Goal: Transaction & Acquisition: Download file/media

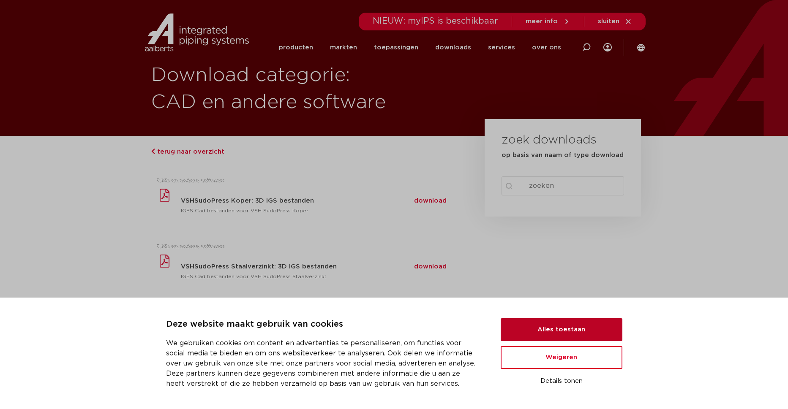
click at [569, 334] on button "Alles toestaan" at bounding box center [562, 330] width 122 height 23
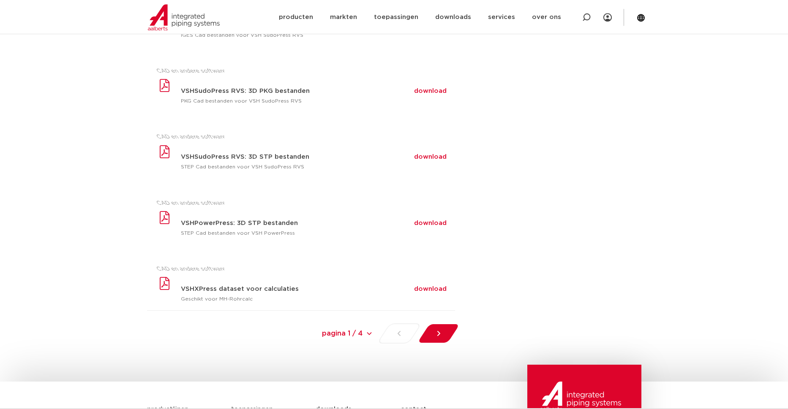
scroll to position [517, 0]
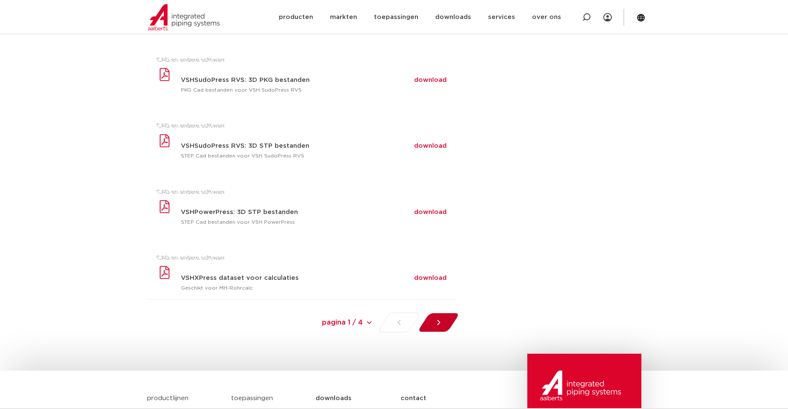
click at [444, 320] on div at bounding box center [438, 323] width 46 height 20
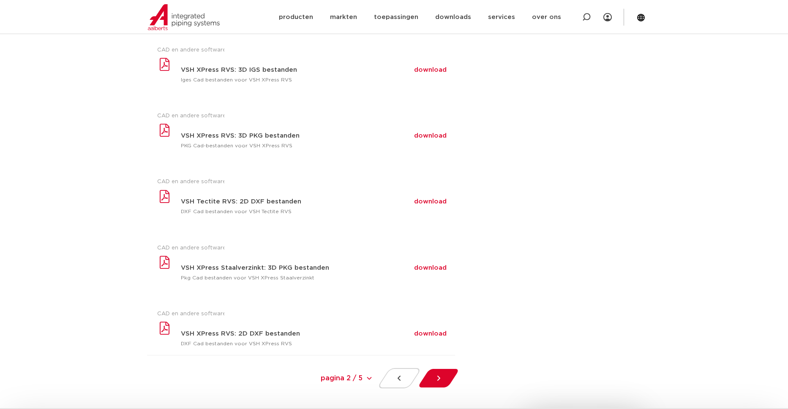
scroll to position [470, 0]
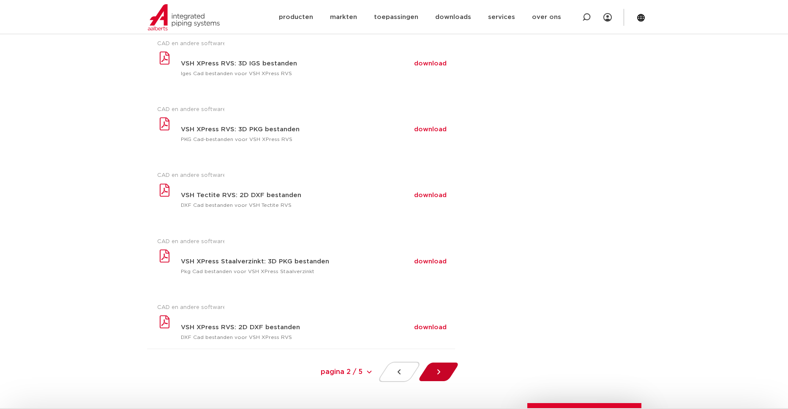
click at [440, 373] on icon at bounding box center [438, 372] width 8 height 8
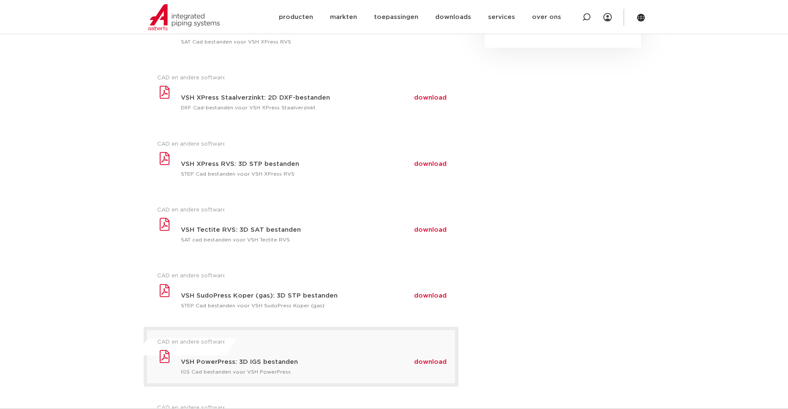
scroll to position [169, 0]
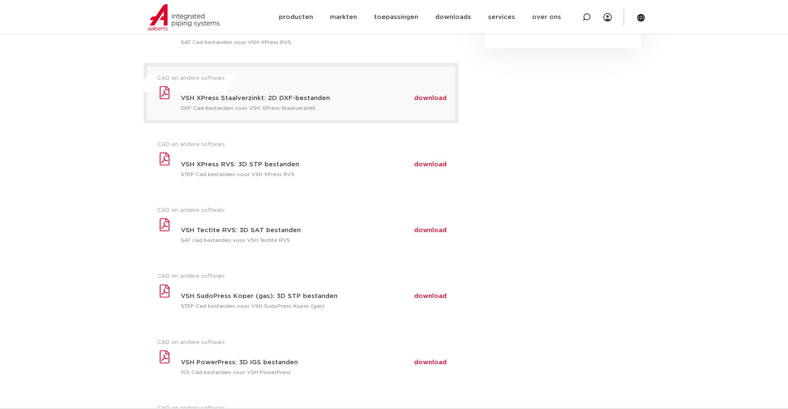
click at [417, 108] on p "DXF Cad-bestanden voor VSH XPress Staalverzinkt" at bounding box center [318, 108] width 274 height 6
click at [421, 101] on span "download" at bounding box center [430, 98] width 33 height 6
click at [612, 110] on div "zoek downloads op basis van naam of type download search Search content Clear" at bounding box center [562, 227] width 165 height 520
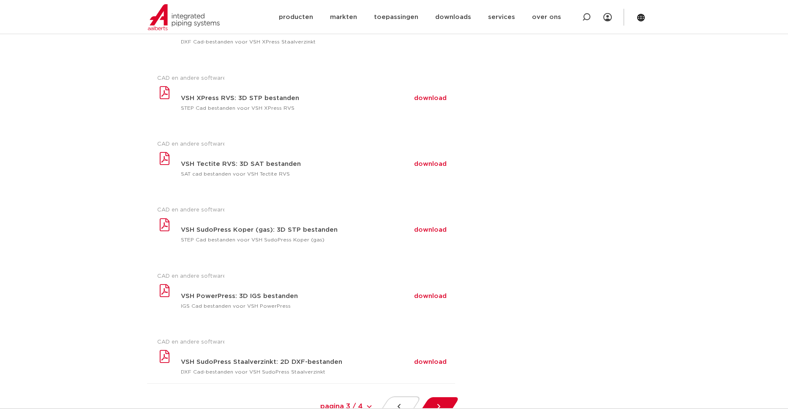
scroll to position [255, 0]
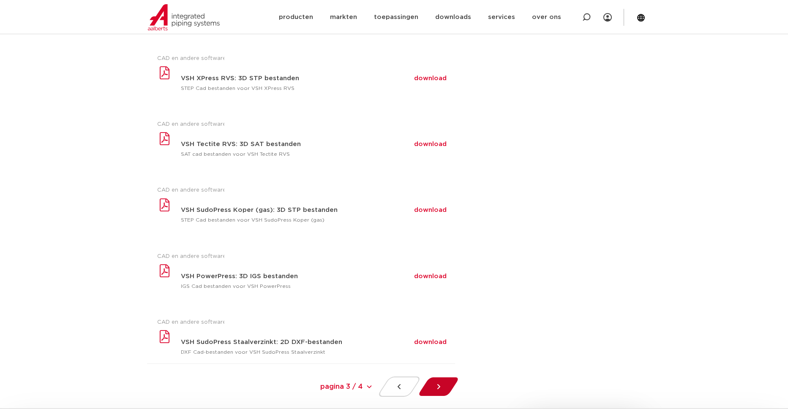
click at [446, 387] on div at bounding box center [438, 387] width 46 height 20
click at [246, 378] on select "pagina 3 / 4 pagina 3 / 4 « Previous 1 2 3" at bounding box center [309, 387] width 127 height 19
click at [549, 340] on div "zoek downloads op basis van naam of type download search Search content Clear" at bounding box center [562, 141] width 165 height 520
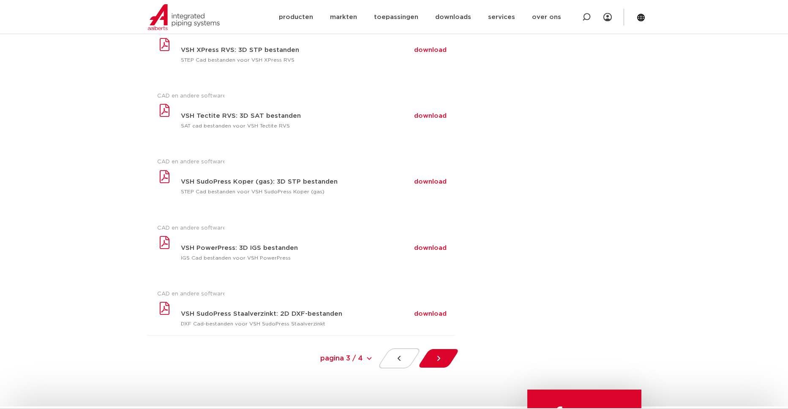
scroll to position [302, 0]
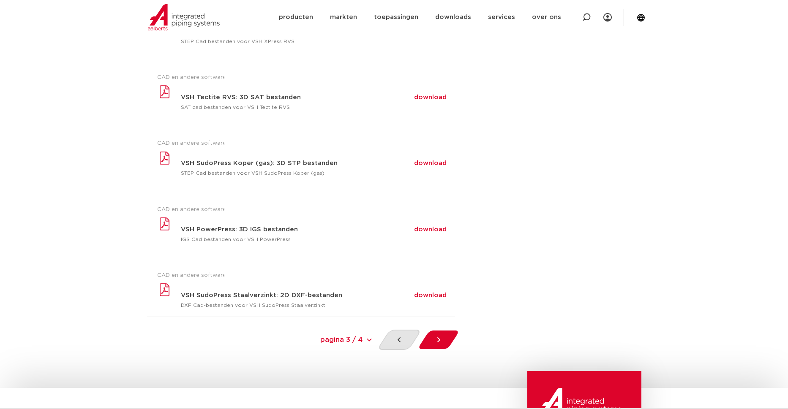
click at [389, 340] on div at bounding box center [398, 340] width 45 height 20
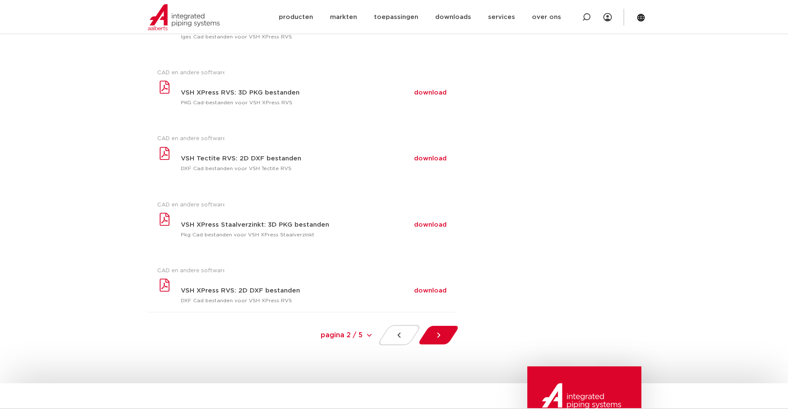
scroll to position [513, 0]
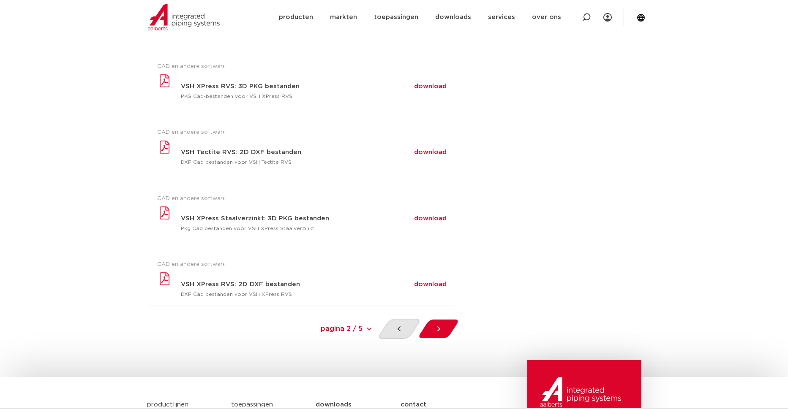
click at [403, 324] on div at bounding box center [398, 329] width 45 height 20
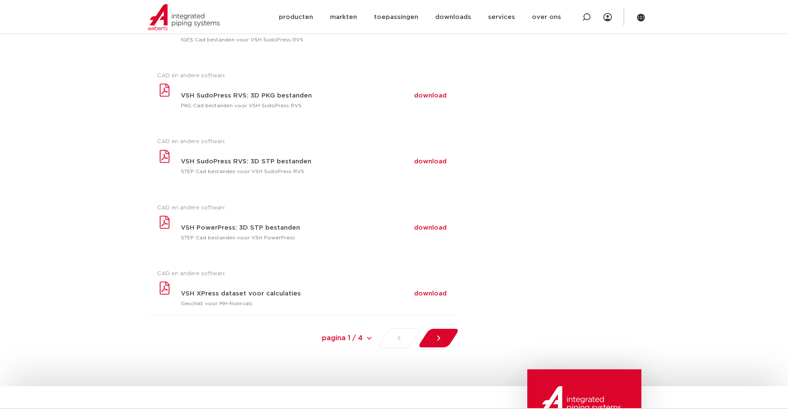
scroll to position [513, 0]
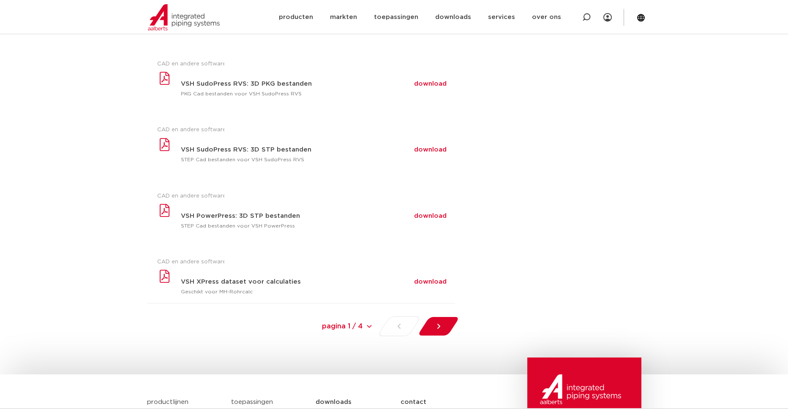
click at [246, 317] on select "pagina 1 / 4 pagina 1 / 4 1 2 3 Next »" at bounding box center [309, 326] width 127 height 19
select select "1"
click option "1" at bounding box center [0, 0] width 0 height 0
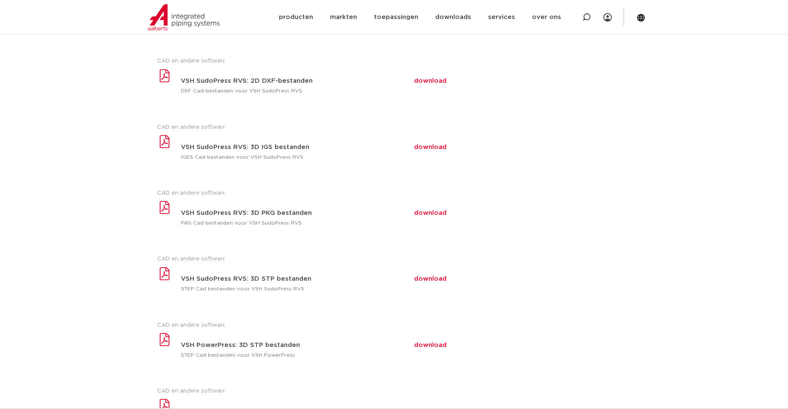
scroll to position [255, 0]
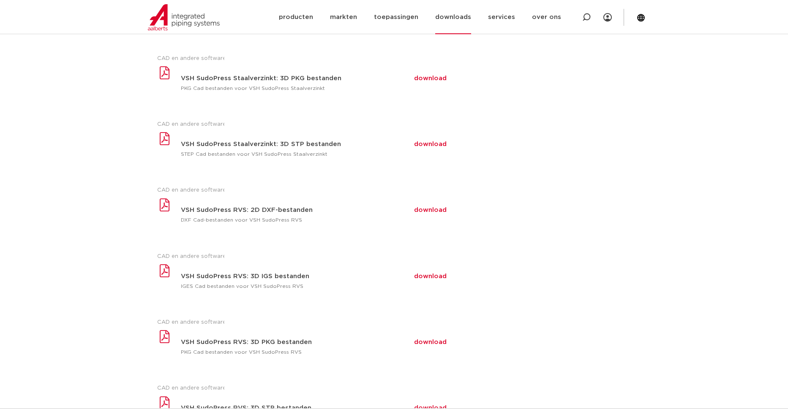
click at [465, 19] on link "downloads" at bounding box center [453, 17] width 36 height 34
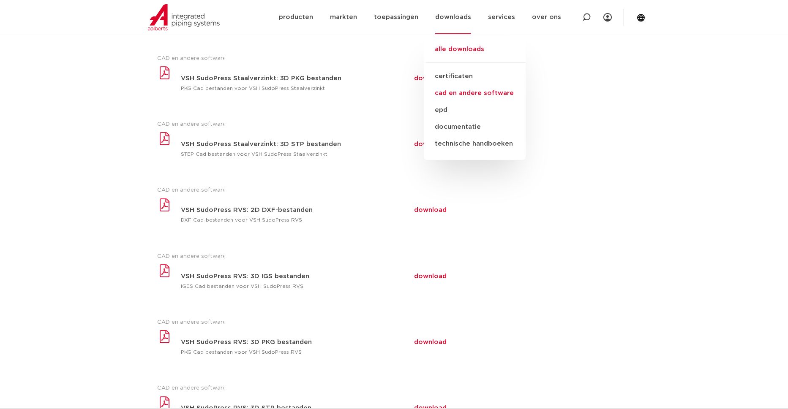
click at [469, 88] on link "cad en andere software" at bounding box center [475, 93] width 102 height 17
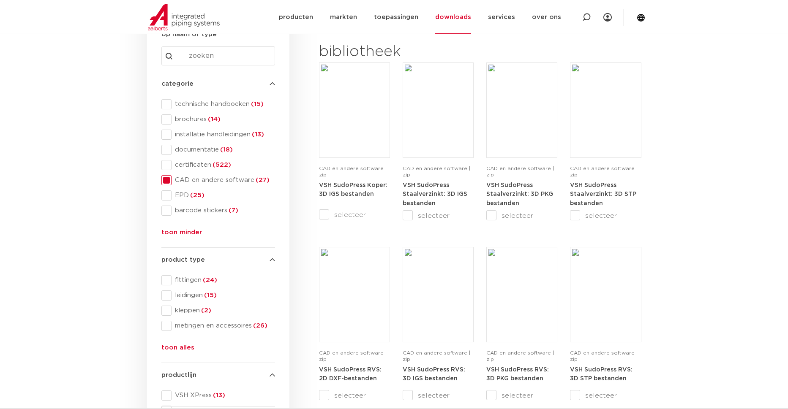
scroll to position [129, 0]
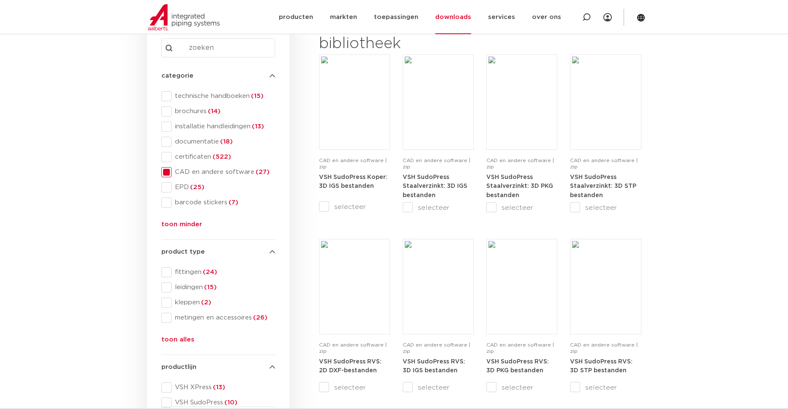
drag, startPoint x: 168, startPoint y: 273, endPoint x: 281, endPoint y: 275, distance: 112.8
click at [168, 272] on span at bounding box center [166, 272] width 10 height 10
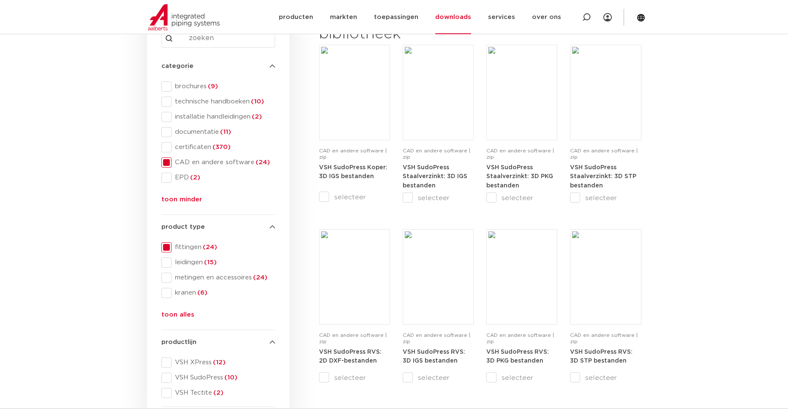
scroll to position [215, 0]
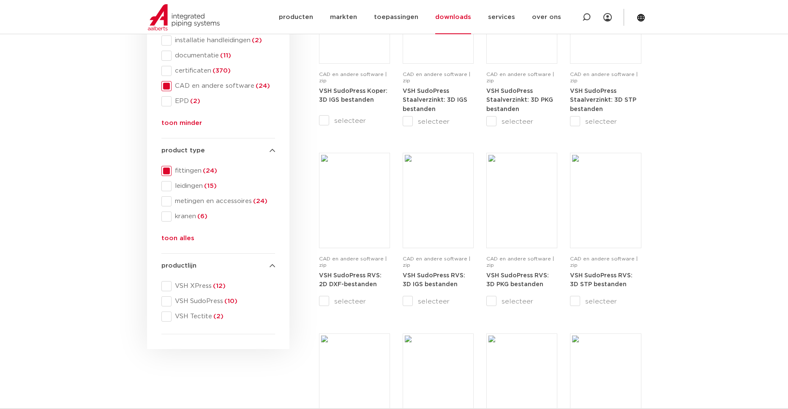
click at [168, 287] on span at bounding box center [166, 286] width 10 height 10
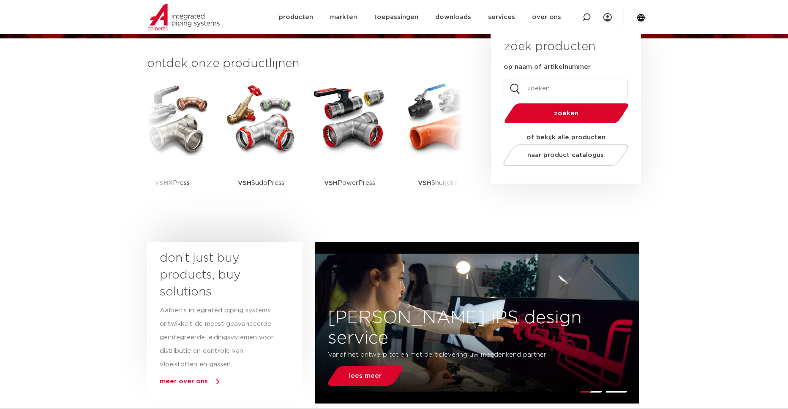
scroll to position [215, 0]
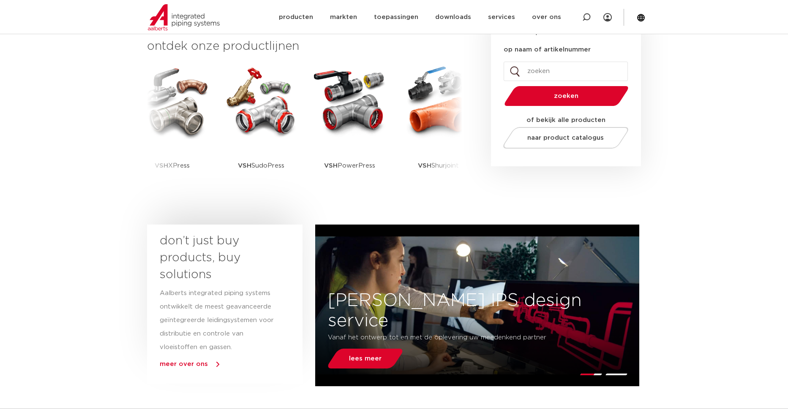
click at [544, 68] on input "op naam of artikelnummer" at bounding box center [566, 71] width 124 height 19
type input "knel"
click at [501, 85] on button "zoeken" at bounding box center [566, 96] width 131 height 22
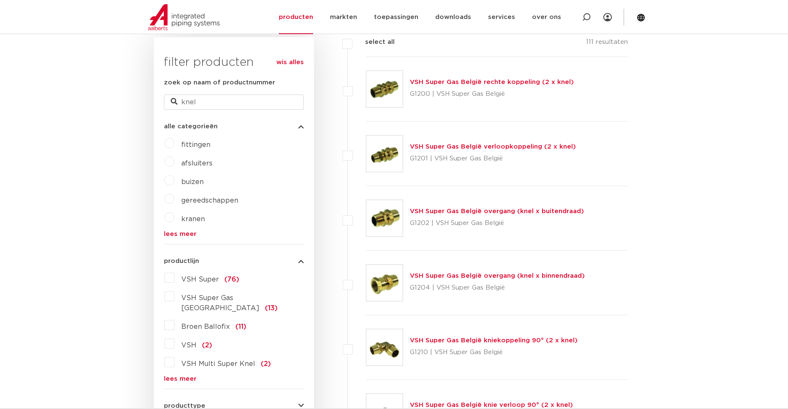
scroll to position [215, 0]
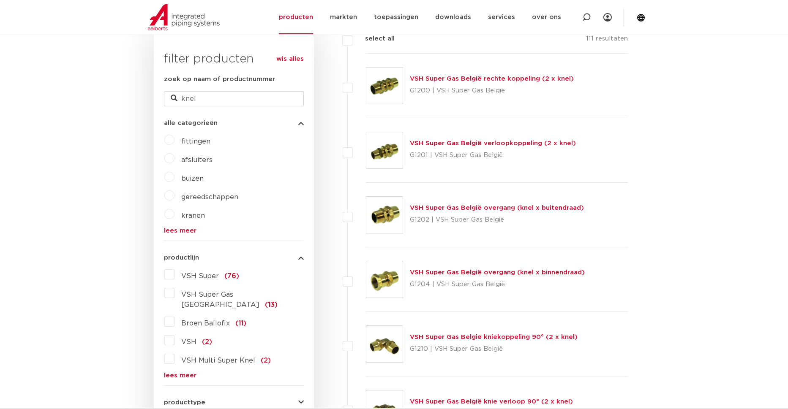
click at [174, 275] on label "VSH Super (76)" at bounding box center [206, 275] width 65 height 14
click at [0, 0] on input "VSH Super (76)" at bounding box center [0, 0] width 0 height 0
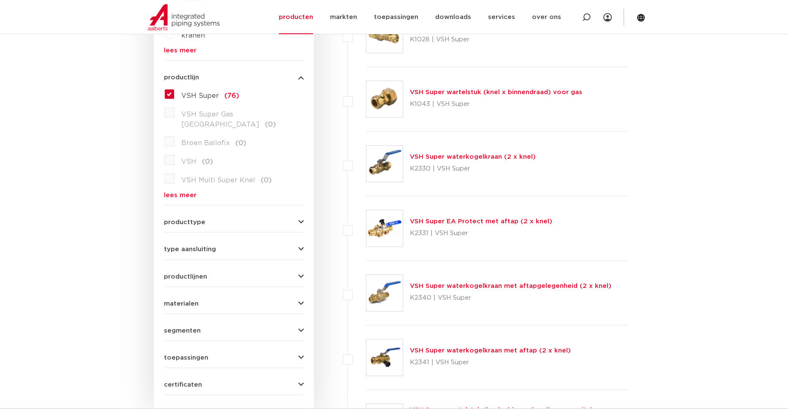
scroll to position [431, 0]
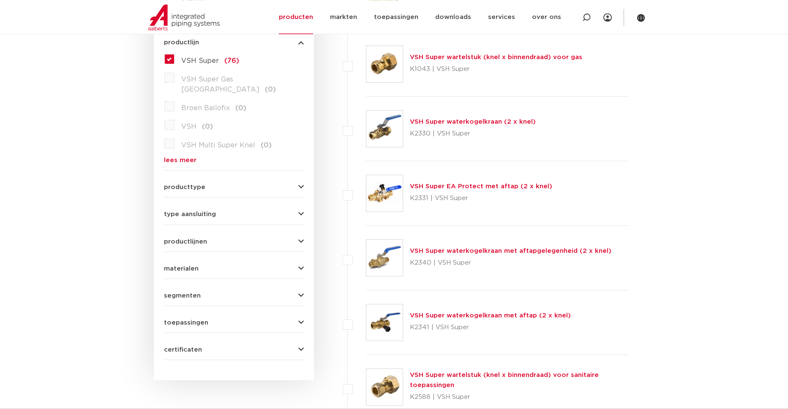
click at [302, 320] on icon "button" at bounding box center [300, 323] width 5 height 6
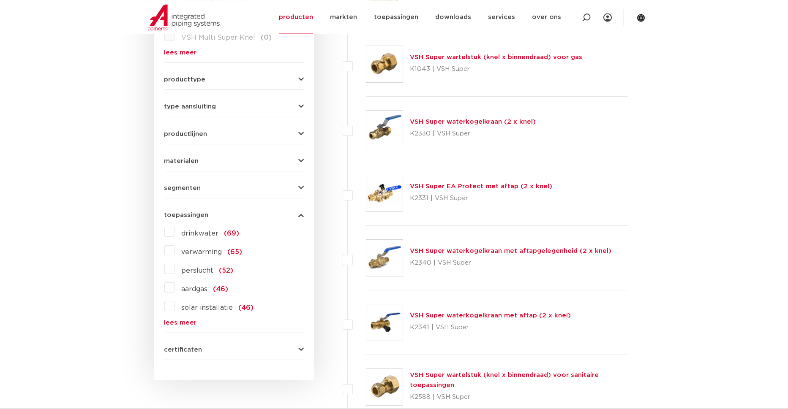
scroll to position [424, 0]
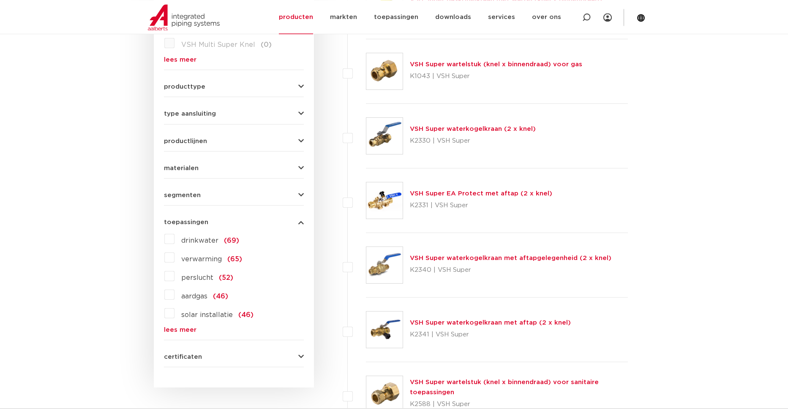
click at [293, 347] on div "certificaten VA (ETA) (53) KIWA (44) GASTEC (35) Gastec-H2-ready (32) DVGW Wass…" at bounding box center [234, 353] width 140 height 13
click at [295, 347] on div "certificaten VA (ETA) (53) KIWA (44) GASTEC (35) Gastec-H2-ready (32) DVGW Wass…" at bounding box center [234, 353] width 140 height 13
click at [298, 354] on icon "button" at bounding box center [300, 357] width 5 height 6
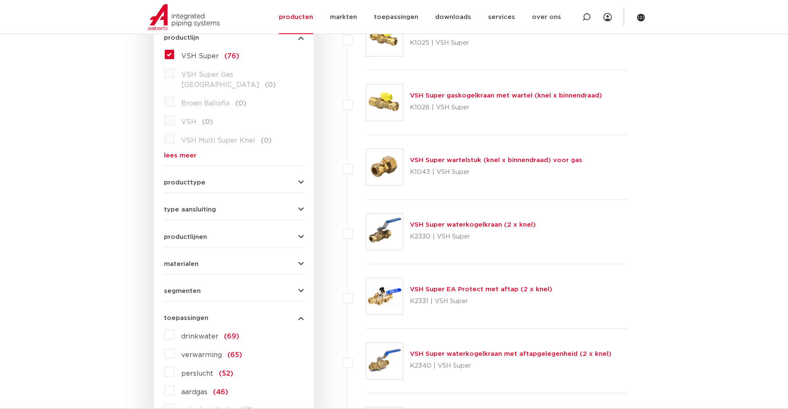
scroll to position [0, 0]
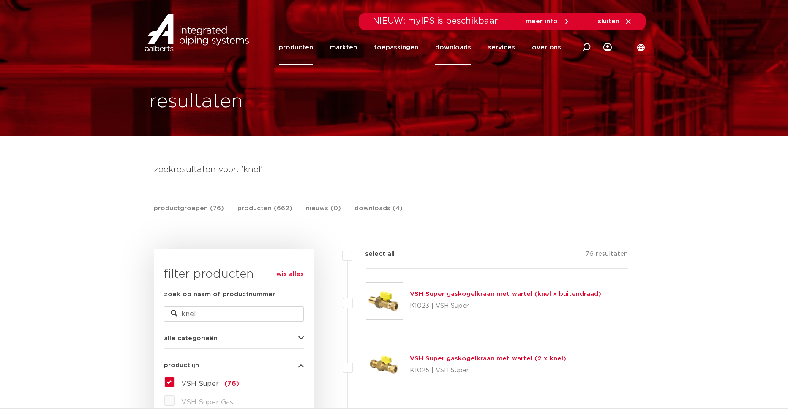
click at [455, 48] on link "downloads" at bounding box center [453, 47] width 36 height 34
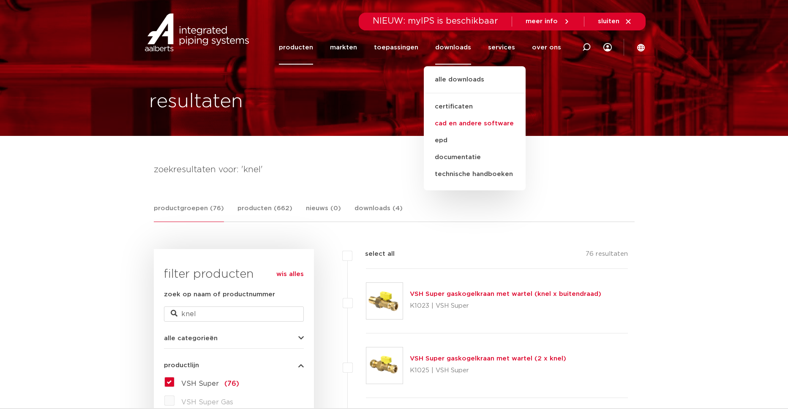
click at [480, 121] on link "cad en andere software" at bounding box center [475, 123] width 102 height 17
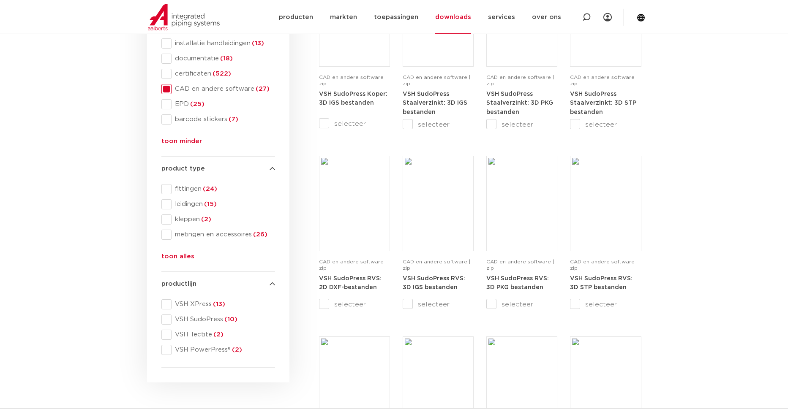
scroll to position [215, 0]
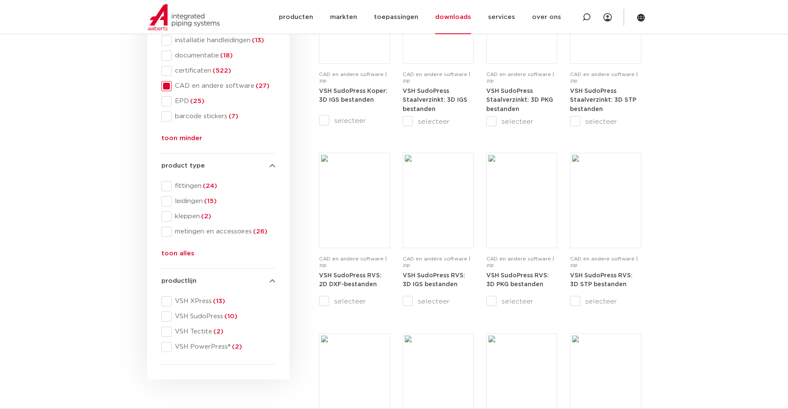
click at [185, 254] on button "toon alles" at bounding box center [177, 256] width 33 height 14
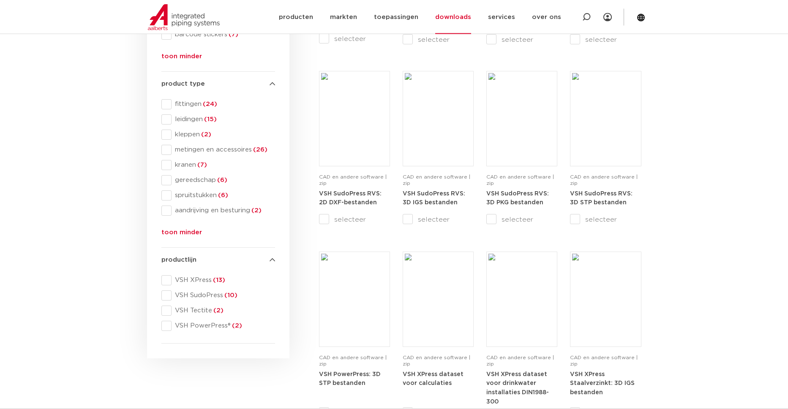
scroll to position [302, 0]
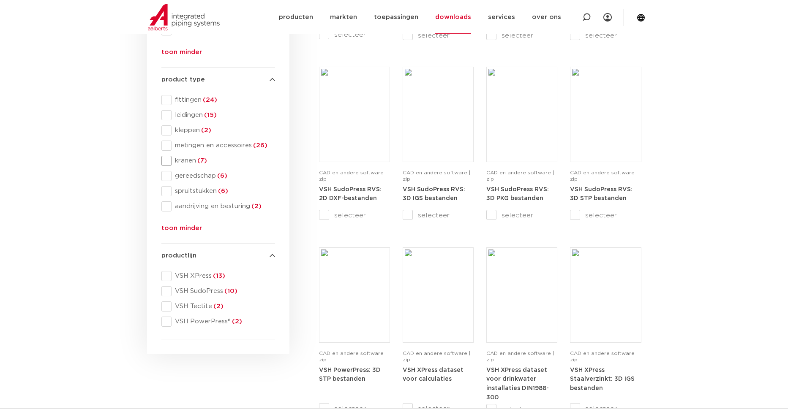
click at [170, 161] on span at bounding box center [166, 161] width 10 height 10
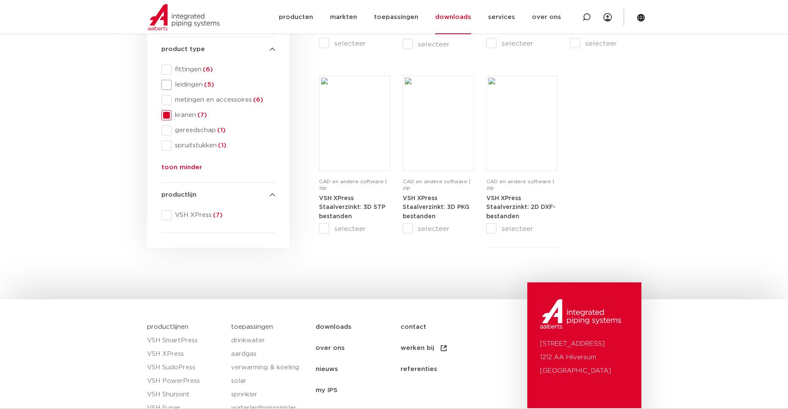
click at [169, 85] on span at bounding box center [166, 85] width 10 height 10
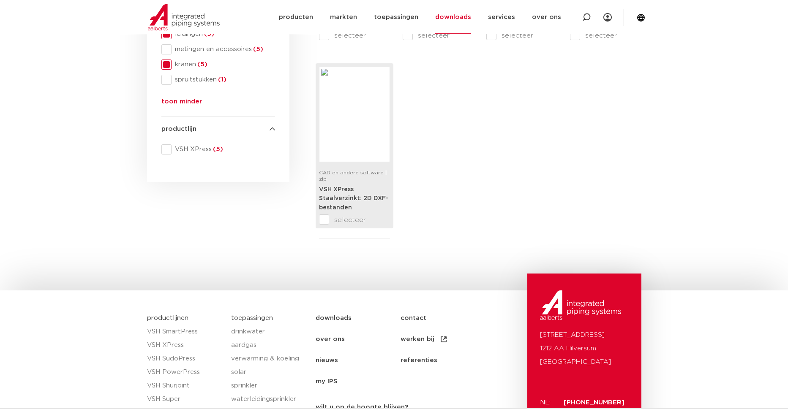
click at [337, 186] on link "VSH XPress Staalverzinkt: 2D DXF-bestanden" at bounding box center [353, 198] width 69 height 25
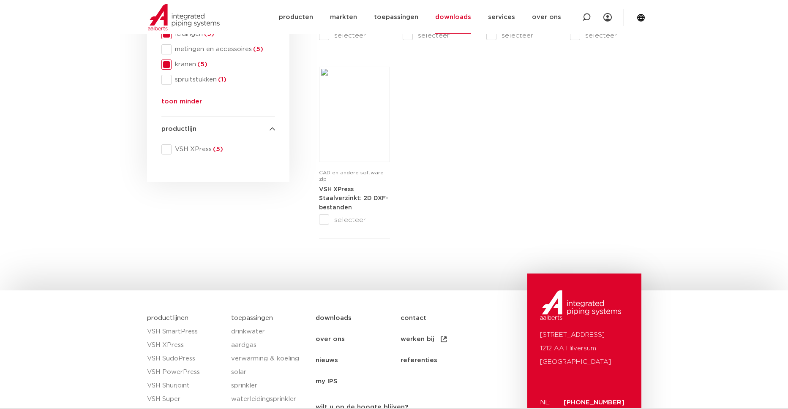
drag, startPoint x: 70, startPoint y: 105, endPoint x: 102, endPoint y: 53, distance: 61.1
click at [70, 104] on section "search downloads by name or type search Search content Clear filters filters wi…" at bounding box center [394, 45] width 788 height 422
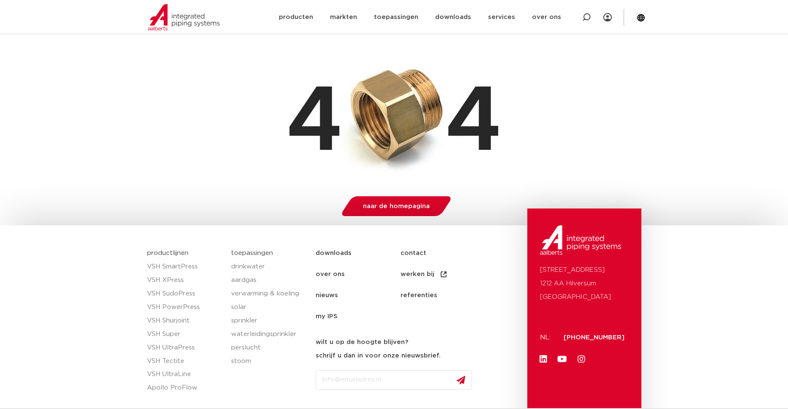
scroll to position [172, 0]
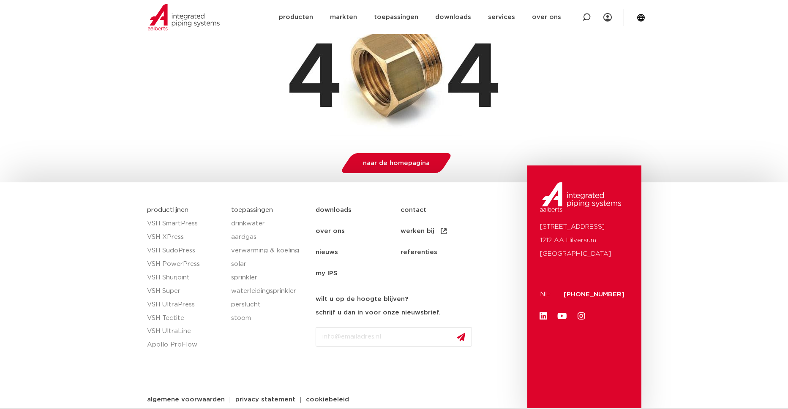
click at [334, 211] on link "downloads" at bounding box center [358, 210] width 85 height 21
